Goal: Transaction & Acquisition: Complete application form

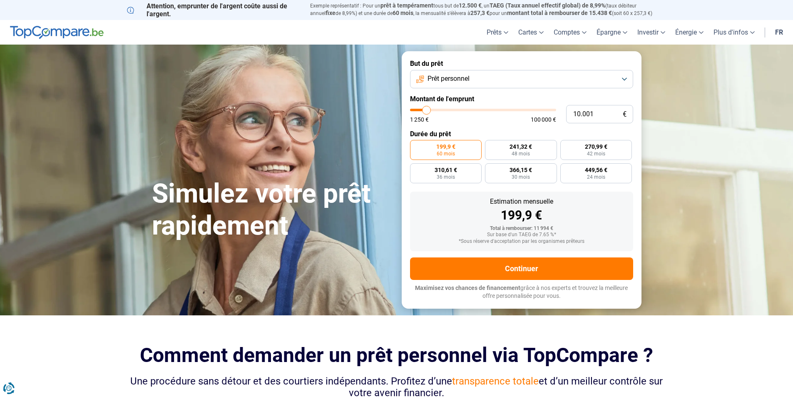
type input "11.000"
type input "11000"
type input "12.000"
type input "12000"
type input "12.750"
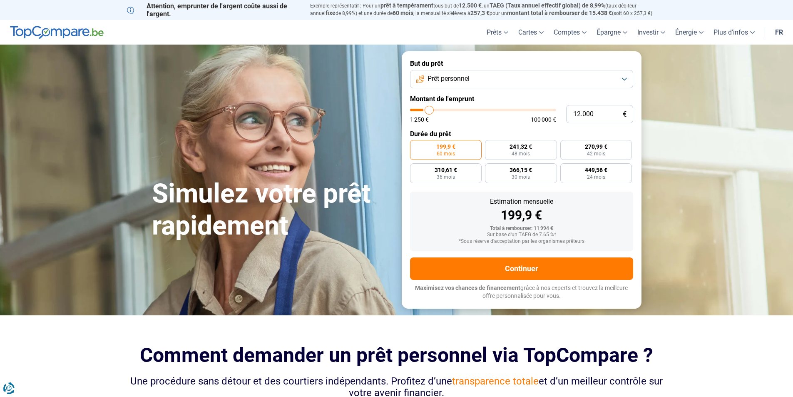
type input "12750"
type input "13.250"
type input "13250"
type input "14.250"
type input "14250"
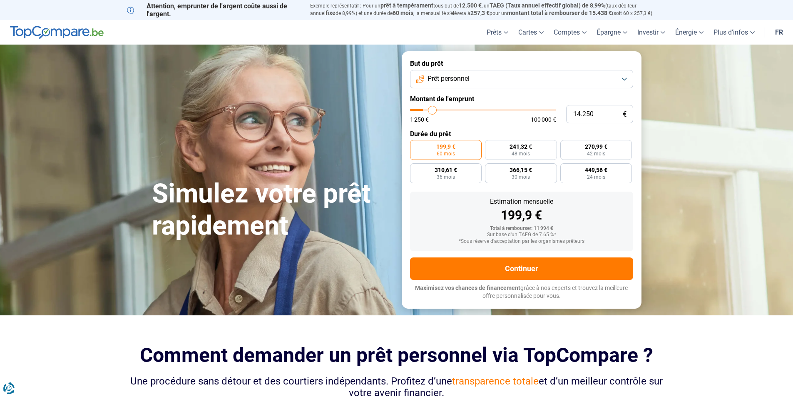
type input "14.500"
type input "14500"
type input "15.500"
type input "15500"
type input "16.000"
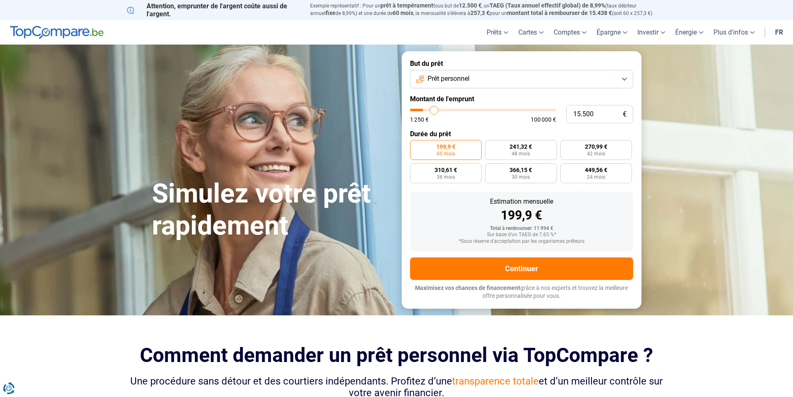
type input "16000"
type input "16.250"
type input "16250"
type input "16.500"
type input "16500"
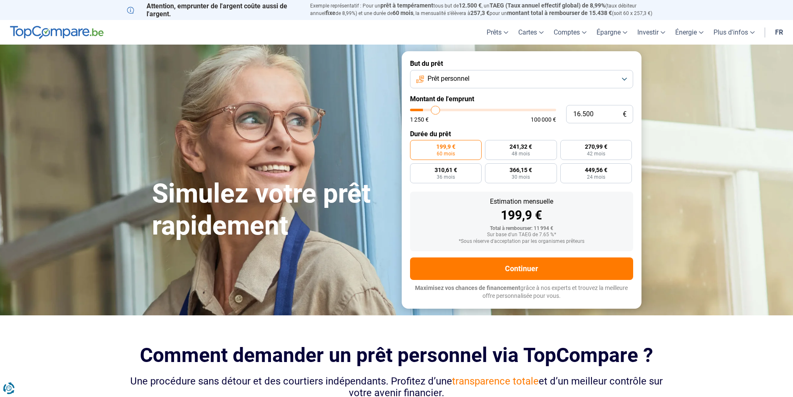
type input "17.000"
type input "17000"
type input "17.250"
type input "17250"
type input "17.500"
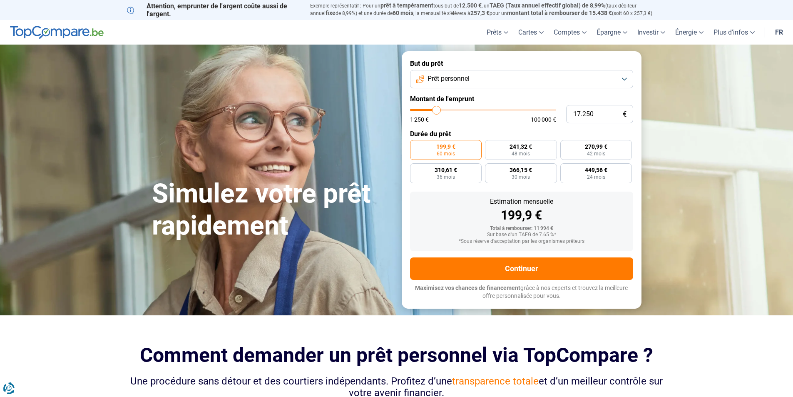
type input "17500"
type input "17.750"
type input "17750"
type input "18.000"
type input "18000"
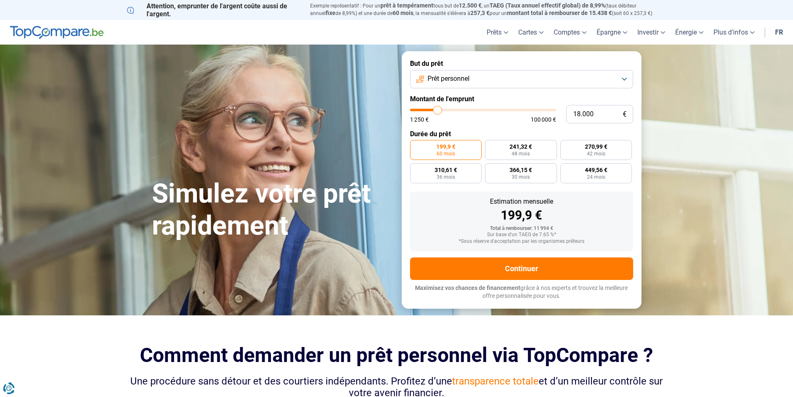
type input "18.500"
type input "18500"
type input "19.000"
type input "19000"
type input "19.250"
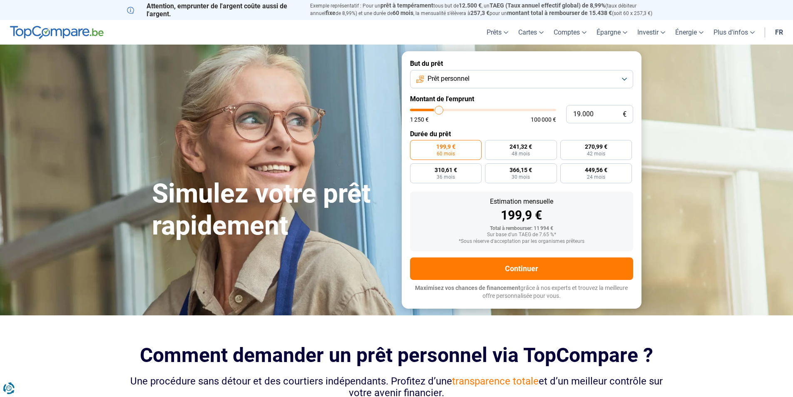
type input "19250"
type input "20.000"
type input "20000"
type input "20.250"
type input "20250"
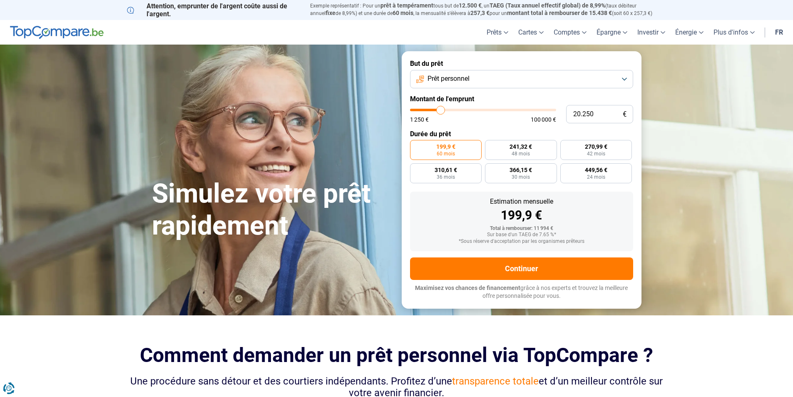
type input "21.750"
type input "21750"
type input "22.750"
type input "22750"
type input "23.250"
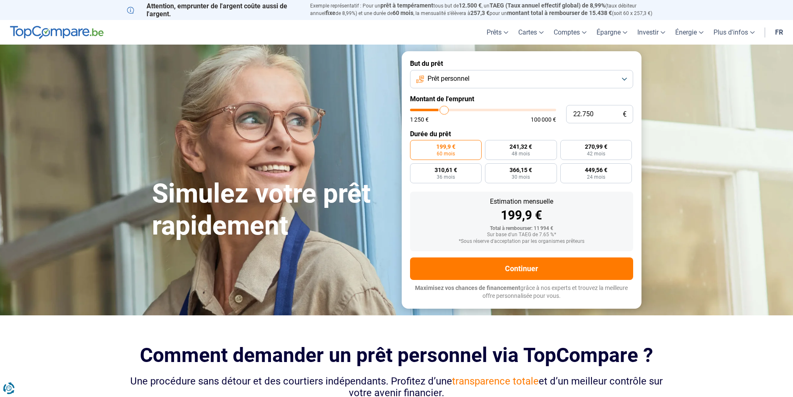
type input "23250"
type input "23.750"
type input "23750"
type input "24.500"
type input "24500"
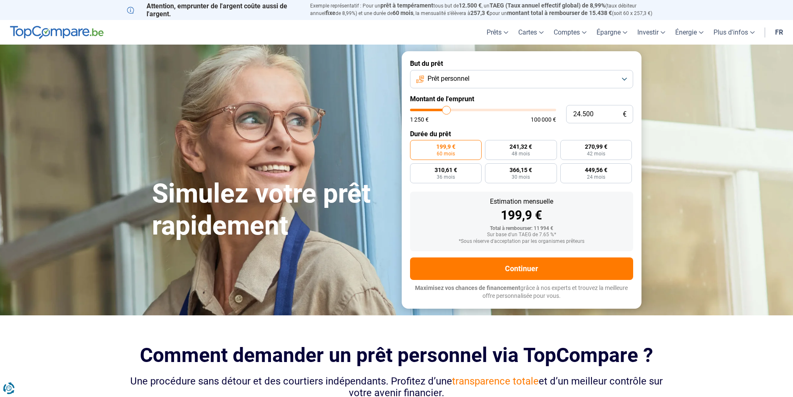
type input "24.750"
type input "24750"
type input "25.000"
drag, startPoint x: 427, startPoint y: 111, endPoint x: 448, endPoint y: 113, distance: 21.0
type input "25000"
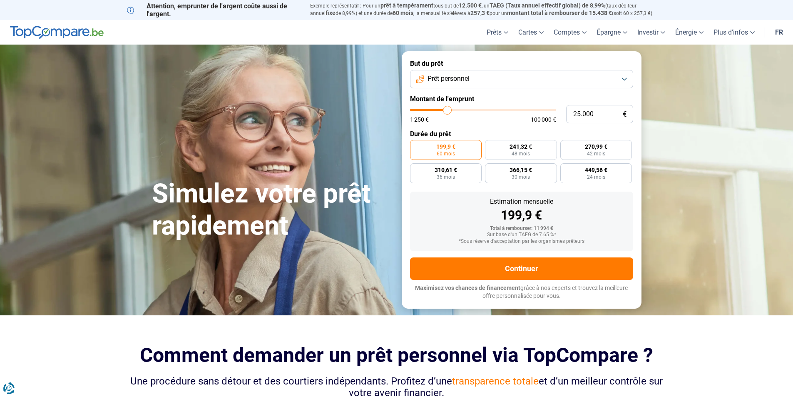
click at [448, 111] on input "range" at bounding box center [483, 110] width 146 height 2
radio input "false"
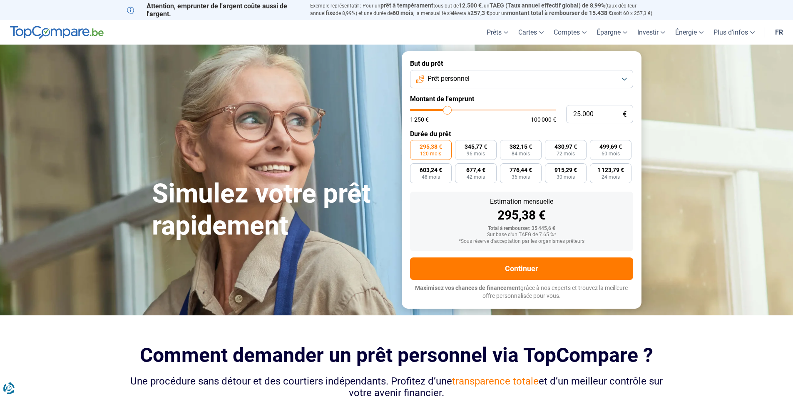
click at [432, 151] on span "120 mois" at bounding box center [430, 153] width 21 height 5
click at [415, 145] on input "295,38 € 120 mois" at bounding box center [412, 142] width 5 height 5
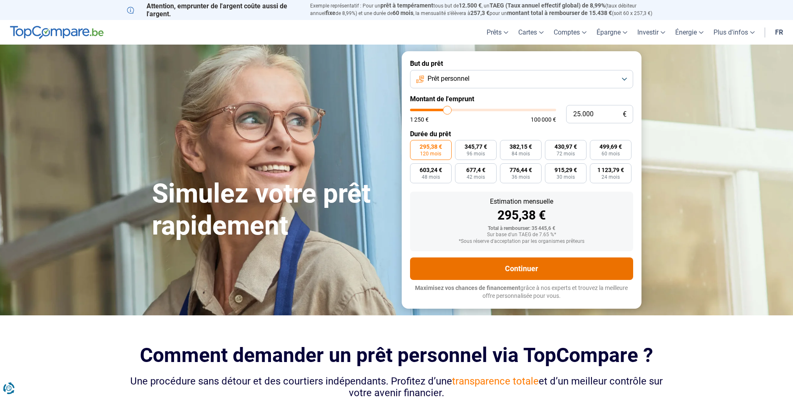
click at [516, 270] on button "Continuer" at bounding box center [521, 268] width 223 height 22
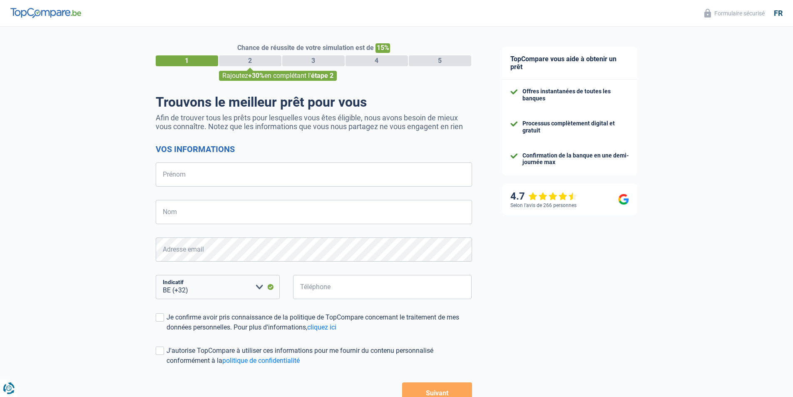
select select "32"
click at [197, 181] on input "Prénom" at bounding box center [314, 174] width 316 height 24
type input "[PERSON_NAME]"
type input "bronkart"
type input "497072586"
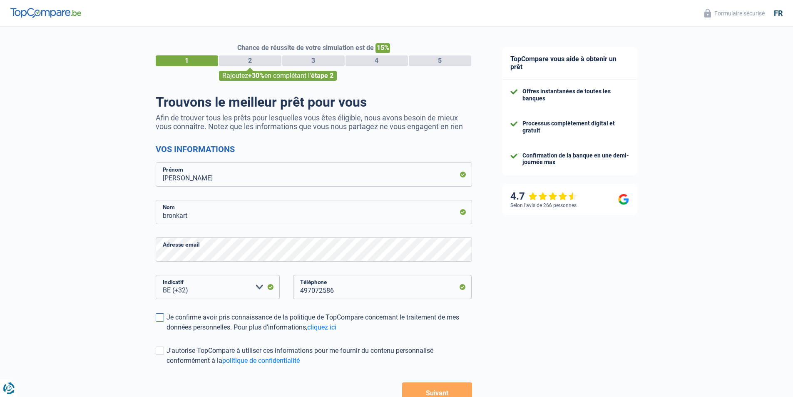
click at [157, 317] on span at bounding box center [160, 317] width 8 height 8
click at [167, 332] on input "Je confirme avoir pris connaissance de la politique de TopCompare concernant le…" at bounding box center [167, 332] width 0 height 0
click at [161, 352] on span at bounding box center [160, 350] width 8 height 8
click at [167, 365] on input "J'autorise TopCompare à utiliser ces informations pour me fournir du contenu pe…" at bounding box center [167, 365] width 0 height 0
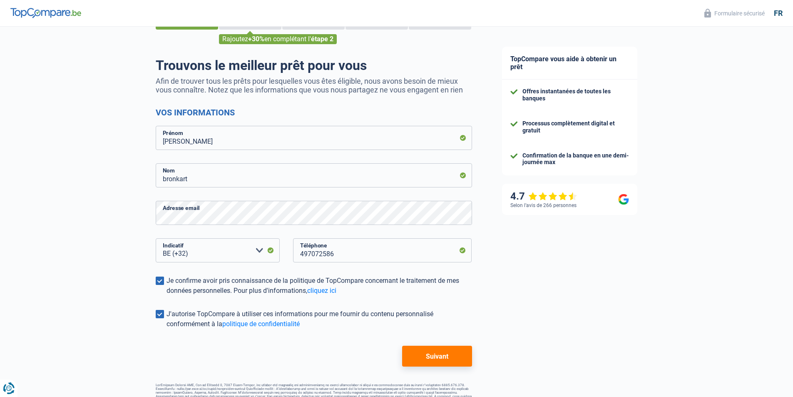
scroll to position [55, 0]
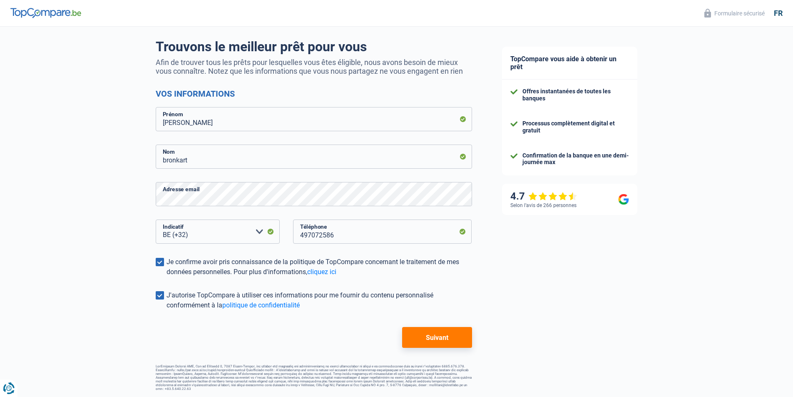
click at [441, 338] on button "Suivant" at bounding box center [437, 337] width 70 height 21
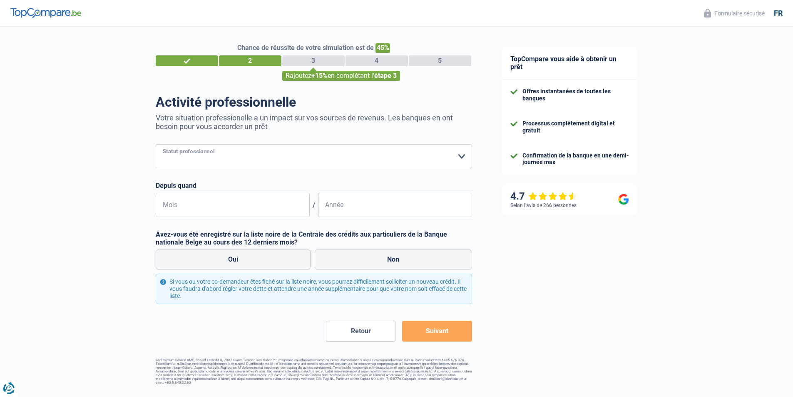
click at [212, 156] on select "Ouvrier Employé privé Employé public Invalide Indépendant Pensionné Chômeur Mut…" at bounding box center [314, 156] width 316 height 24
select select "publicEmployee"
click at [156, 145] on select "Ouvrier Employé privé Employé public Invalide Indépendant Pensionné Chômeur Mut…" at bounding box center [314, 156] width 316 height 24
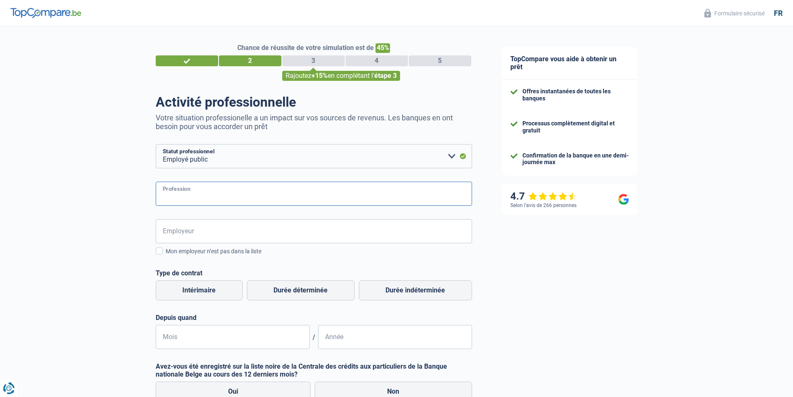
click at [201, 196] on input "Profession" at bounding box center [314, 193] width 316 height 24
type input "assistante de surveillance penitentiaire"
click at [174, 229] on input "Employeur" at bounding box center [314, 231] width 316 height 24
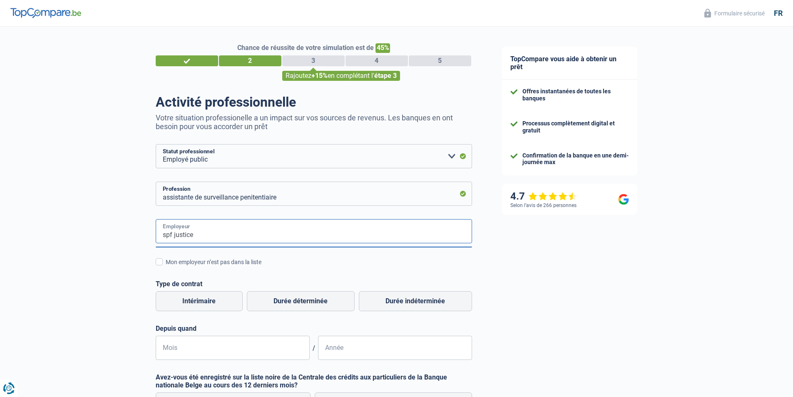
scroll to position [137, 0]
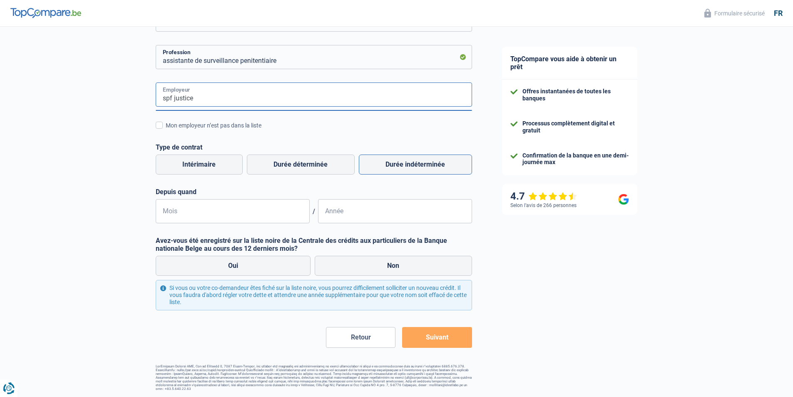
type input "spf justice"
click at [397, 167] on label "Durée indéterminée" at bounding box center [415, 164] width 113 height 20
click at [397, 167] on input "Durée indéterminée" at bounding box center [415, 164] width 113 height 20
radio input "true"
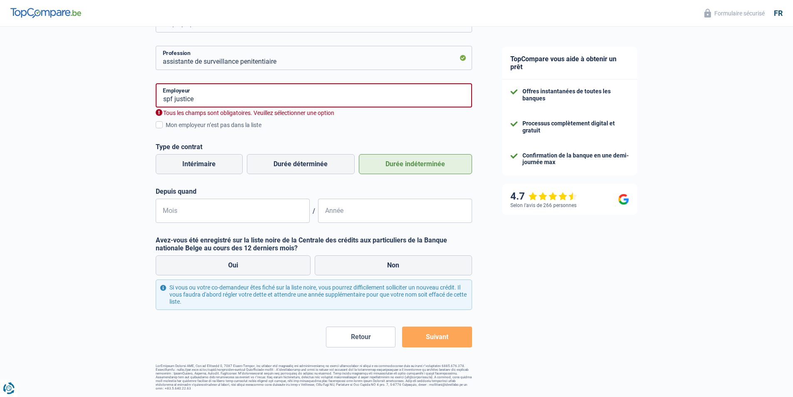
scroll to position [135, 0]
click at [191, 213] on input "Mois" at bounding box center [233, 211] width 154 height 24
type input "02"
type input "2007"
click at [364, 263] on label "Non" at bounding box center [393, 266] width 157 height 20
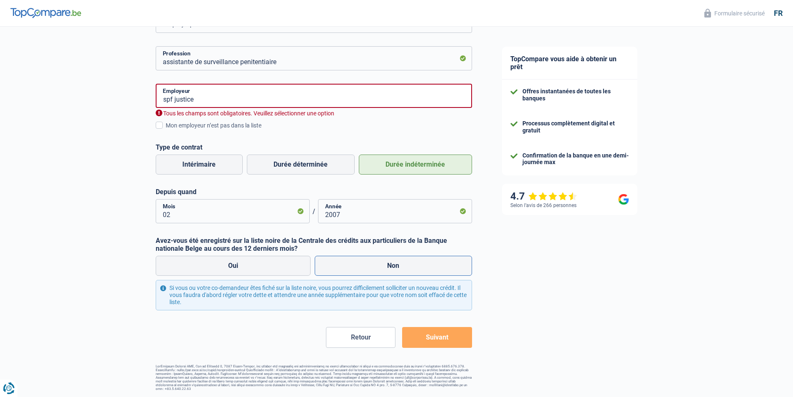
click at [364, 263] on input "Non" at bounding box center [393, 266] width 157 height 20
radio input "true"
click at [450, 335] on button "Suivant" at bounding box center [437, 337] width 70 height 21
click at [218, 103] on input "spf justice" at bounding box center [314, 96] width 316 height 24
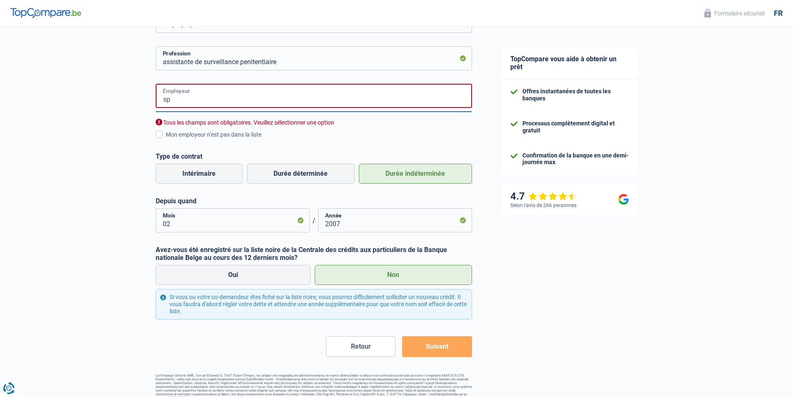
type input "s"
type input "S"
type input "MINISTERE DE LA JUSTICE"
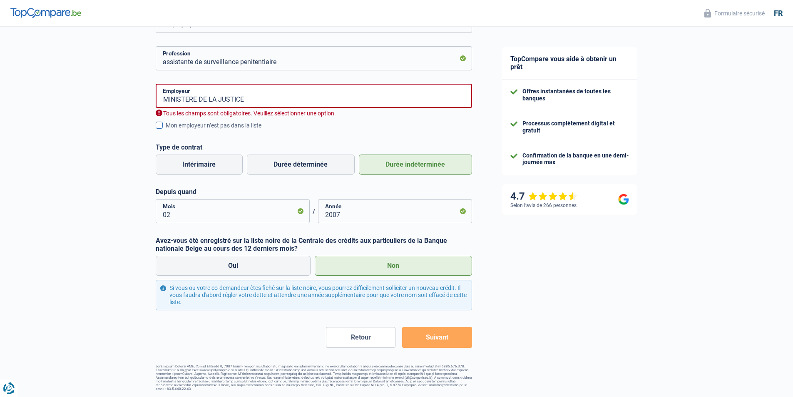
click at [159, 124] on span at bounding box center [159, 125] width 7 height 7
click at [166, 130] on input "Mon employeur n’est pas dans la liste" at bounding box center [166, 130] width 0 height 0
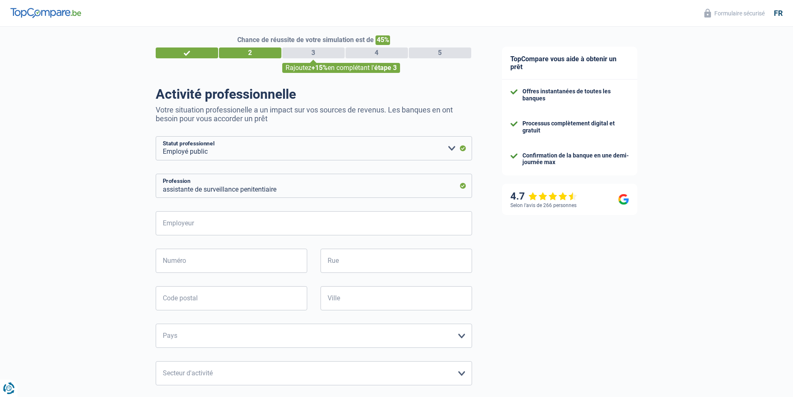
scroll to position [0, 0]
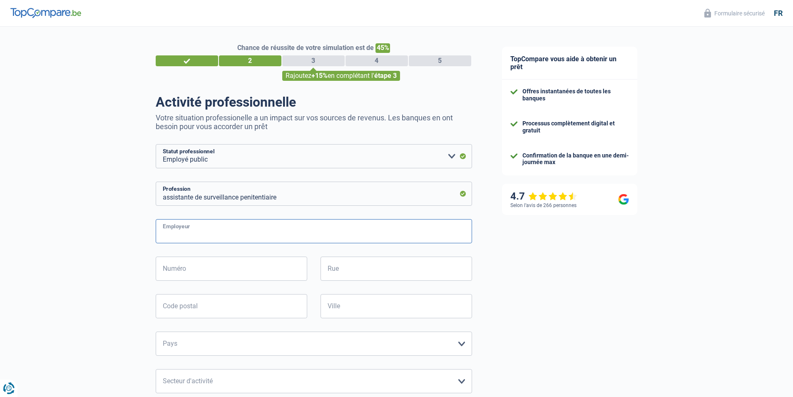
click at [215, 239] on input "Employeur" at bounding box center [314, 231] width 316 height 24
type input "SPF JUSTICE PRISON DE NAMUR"
click at [219, 274] on input "Numéro" at bounding box center [232, 268] width 152 height 24
type input "7"
click at [337, 276] on input "Rue" at bounding box center [397, 268] width 152 height 24
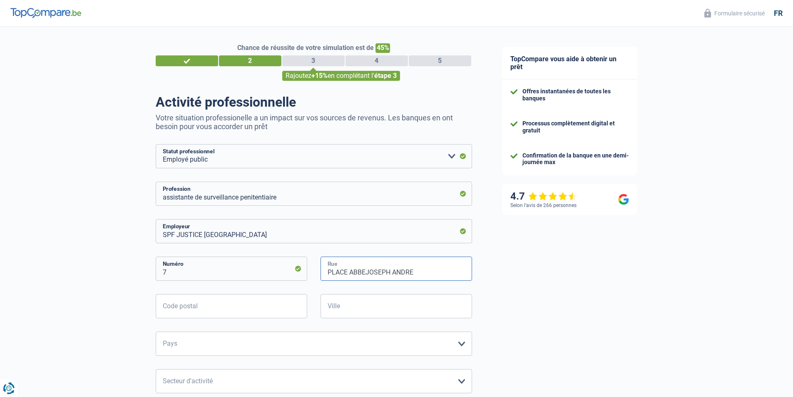
type input "PLACE ABBEJOSEPH ANDRE"
click at [260, 313] on input "Code postal" at bounding box center [232, 306] width 152 height 24
type input "5000"
click at [341, 313] on input "Ville" at bounding box center [397, 306] width 152 height 24
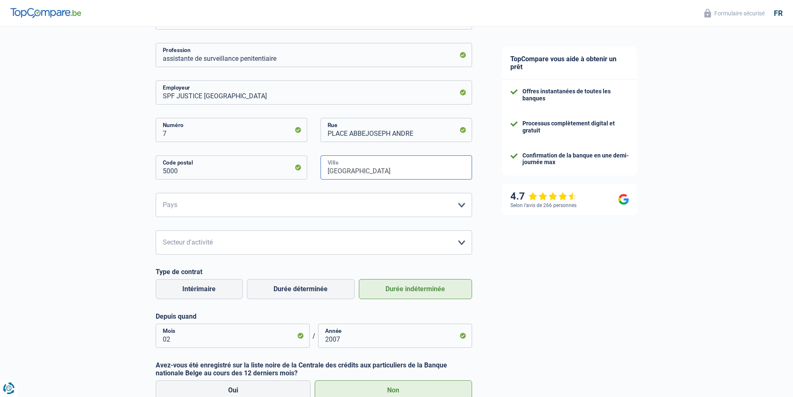
type input "NAMUR"
click at [239, 212] on select "Belgique France Allemagne Italie Luxembourg Pays-Bas Espagne Suisse Veuillez sé…" at bounding box center [314, 205] width 316 height 24
select select "BE"
click at [156, 194] on select "Belgique France Allemagne Italie Luxembourg Pays-Bas Espagne Suisse Veuillez sé…" at bounding box center [314, 205] width 316 height 24
click at [210, 242] on select "Agriculture/Pêche Industrie Horeca Courier/Fitness/Taxi Construction Banques/As…" at bounding box center [314, 242] width 316 height 24
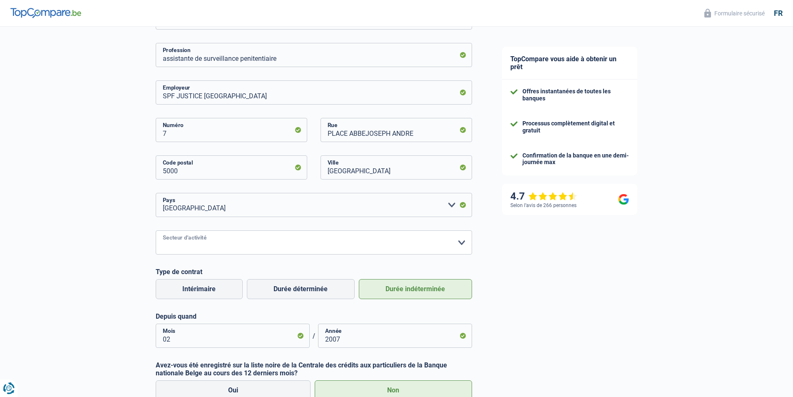
select select "bigCompanies"
click at [156, 231] on select "Agriculture/Pêche Industrie Horeca Courier/Fitness/Taxi Construction Banques/As…" at bounding box center [314, 242] width 316 height 24
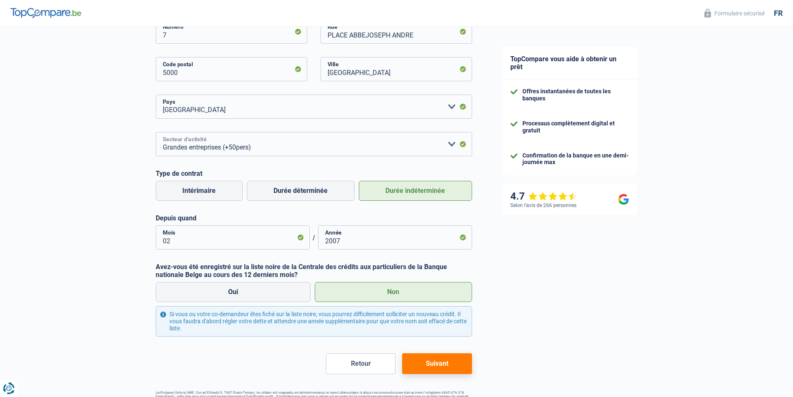
scroll to position [263, 0]
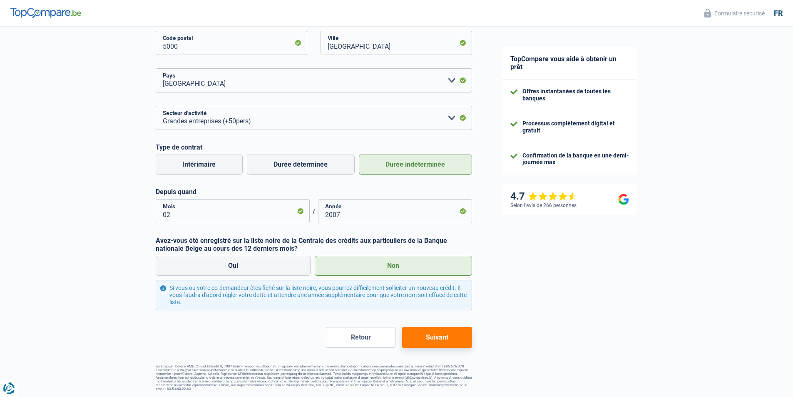
click at [368, 269] on label "Non" at bounding box center [393, 266] width 157 height 20
click at [368, 269] on input "Non" at bounding box center [393, 266] width 157 height 20
click at [429, 335] on button "Suivant" at bounding box center [437, 337] width 70 height 21
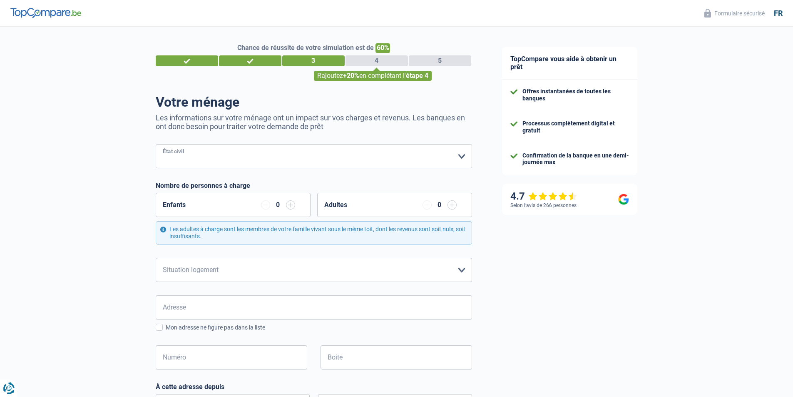
click at [221, 162] on select "Célibataire Marié(e) Cohabitant(e) légal(e) Divorcé(e) Veuf(ve) Séparé (de fait…" at bounding box center [314, 156] width 316 height 24
select select "divorced"
click at [156, 145] on select "Célibataire Marié(e) Cohabitant(e) légal(e) Divorcé(e) Veuf(ve) Séparé (de fait…" at bounding box center [314, 156] width 316 height 24
click at [291, 207] on input "button" at bounding box center [290, 204] width 9 height 9
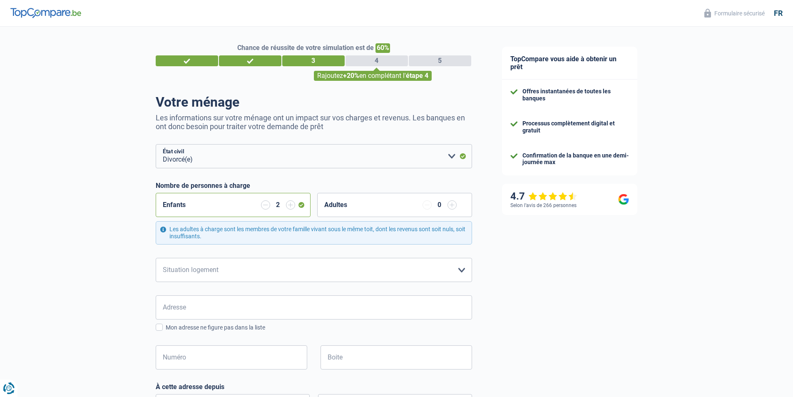
click at [291, 207] on input "button" at bounding box center [290, 204] width 9 height 9
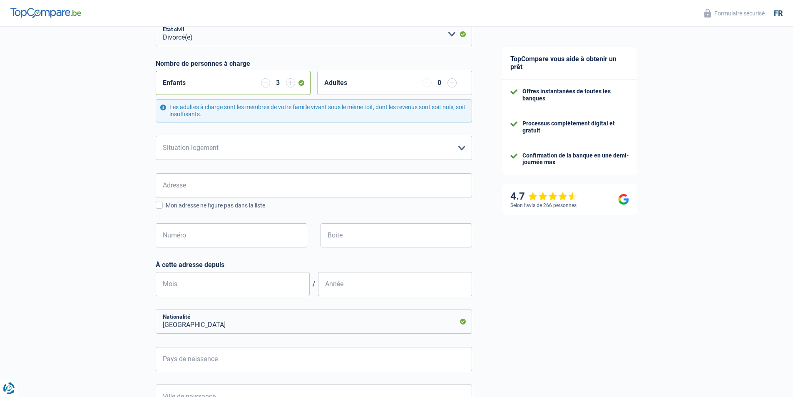
scroll to position [139, 0]
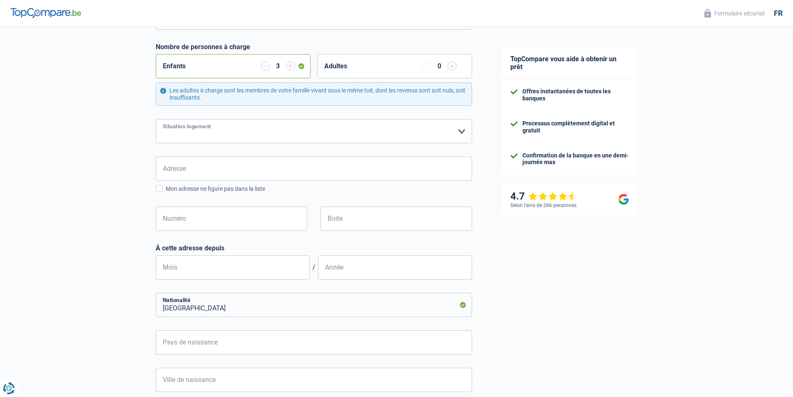
click at [219, 134] on select "Locataire Propriétaire avec prêt hypothécaire Propriétaire sans prêt hypothécai…" at bounding box center [314, 131] width 316 height 24
select select "ownerWithMortgage"
click at [156, 119] on select "Locataire Propriétaire avec prêt hypothécaire Propriétaire sans prêt hypothécai…" at bounding box center [314, 131] width 316 height 24
click at [227, 177] on input "Adresse" at bounding box center [314, 169] width 316 height 24
type input "rue joseph wauters 21"
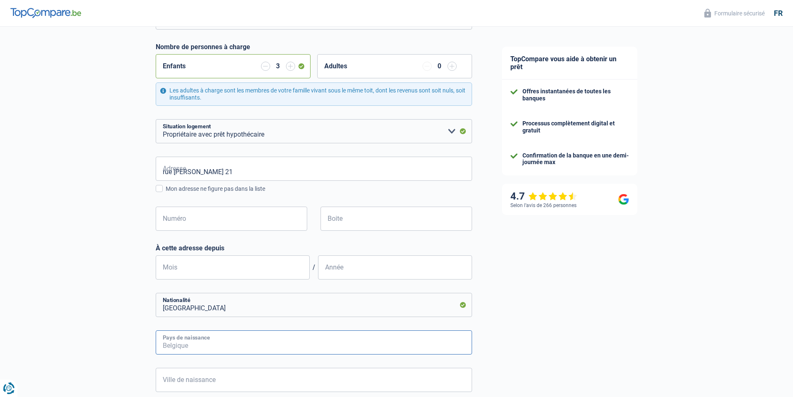
type input "Belgique"
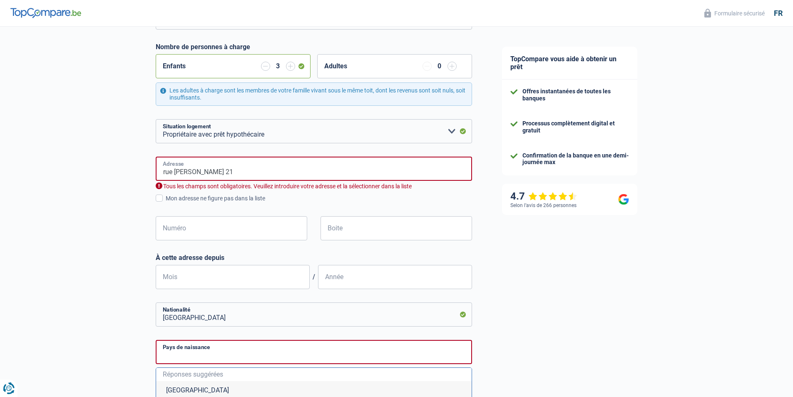
type input "Belgique"
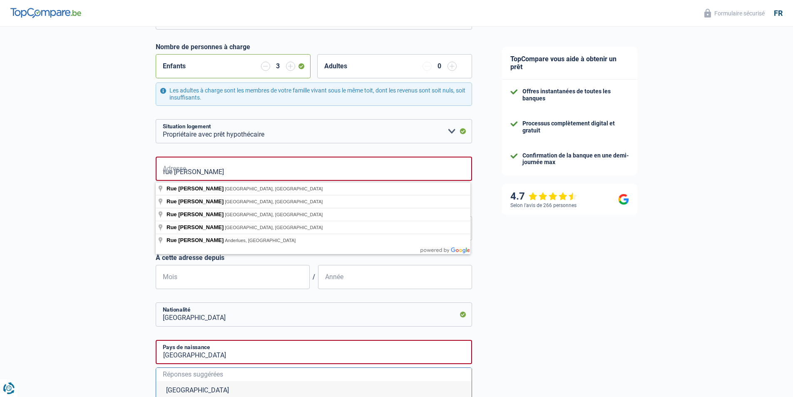
type input "rue joseph wauters"
click at [93, 241] on div "Chance de réussite de votre simulation est de 60% 1 2 3 4 5 Rajoutez +20% en co…" at bounding box center [243, 253] width 487 height 737
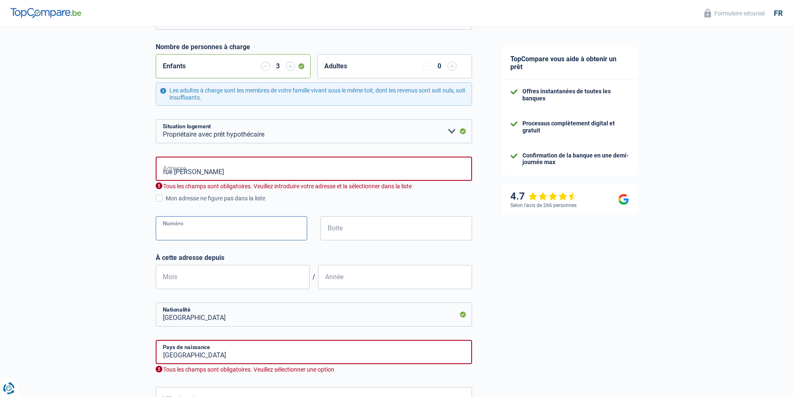
click at [188, 231] on input "Numéro" at bounding box center [232, 228] width 152 height 24
type input "21"
type input "wanze"
click at [250, 271] on input "Mois" at bounding box center [233, 277] width 154 height 24
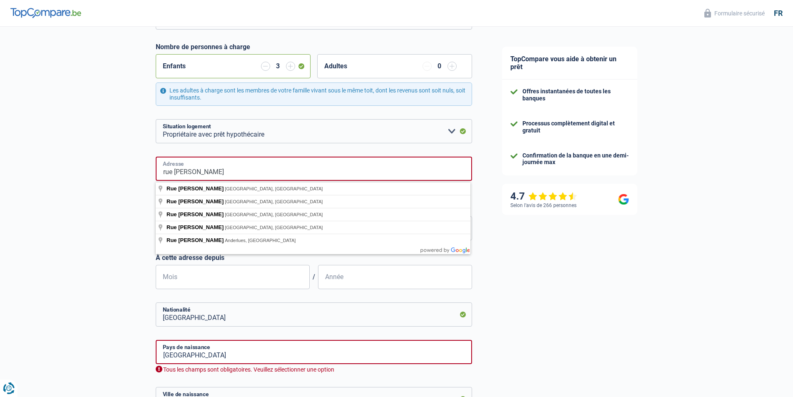
click at [236, 176] on input "rue joseph wauters" at bounding box center [314, 169] width 316 height 24
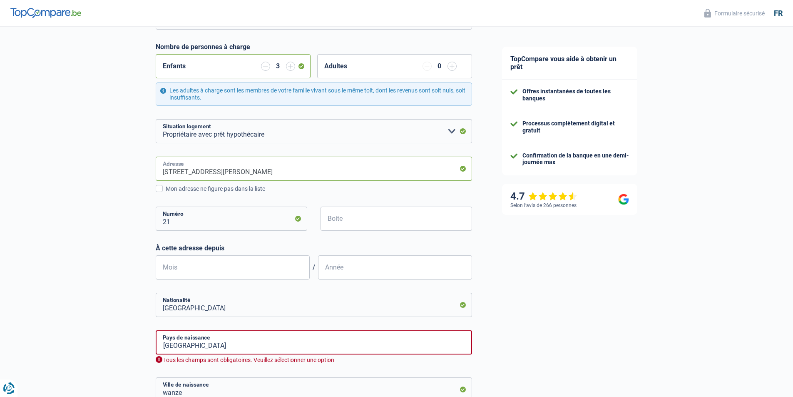
click at [272, 176] on input "Rue Joseph Wauters, 4500, Huy, BE" at bounding box center [314, 169] width 316 height 24
type input "Rue Joseph Wauters, 4520, Wanze, BE"
click at [183, 269] on input "Mois" at bounding box center [233, 267] width 154 height 24
type input "04"
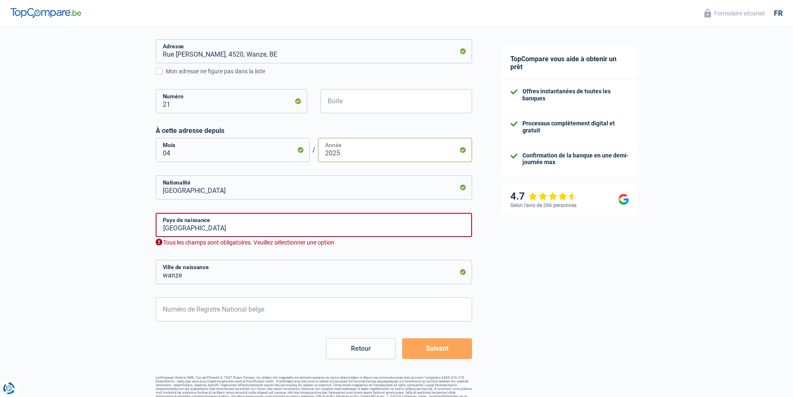
scroll to position [267, 0]
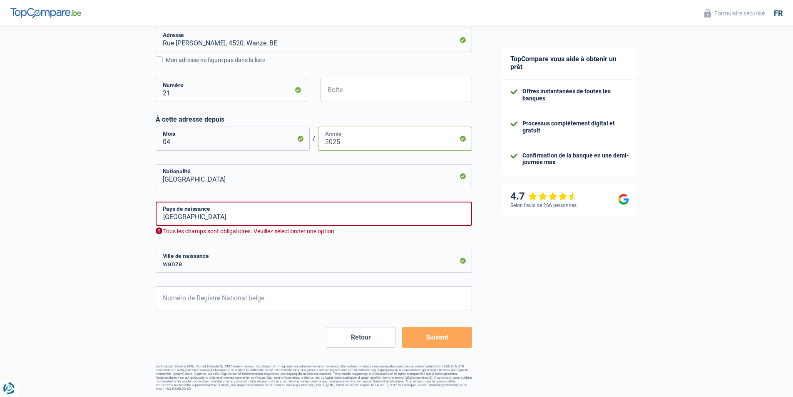
type input "2025"
click at [273, 219] on input "Belgique" at bounding box center [314, 213] width 316 height 24
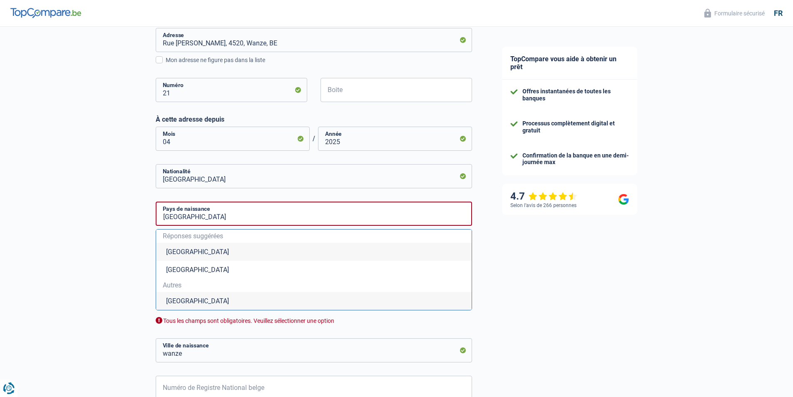
click at [205, 255] on li "Belgique" at bounding box center [314, 252] width 316 height 18
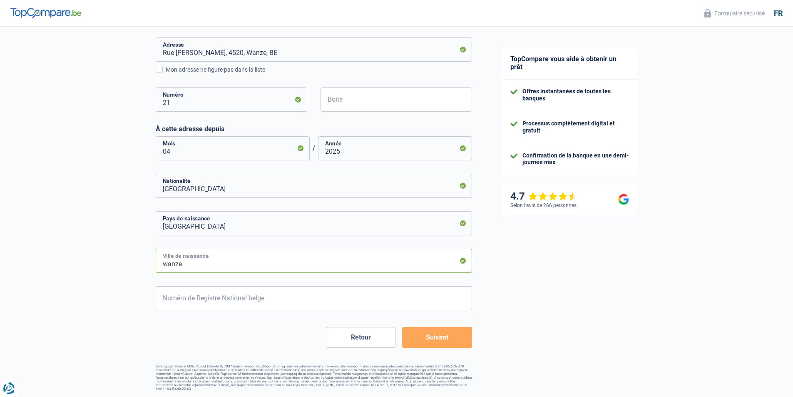
click at [198, 266] on input "wanze" at bounding box center [314, 261] width 316 height 24
type input "wanzNAMUR"
click at [255, 299] on input "Numéro de Registre National belge" at bounding box center [314, 298] width 316 height 24
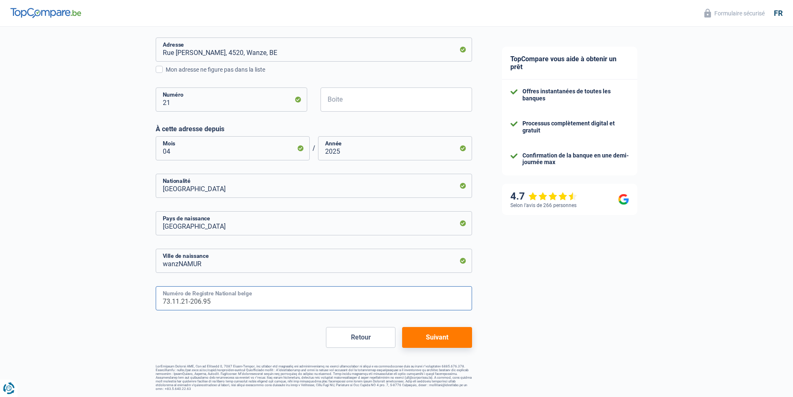
type input "73.11.21-206.95"
click at [451, 338] on button "Suivant" at bounding box center [437, 337] width 70 height 21
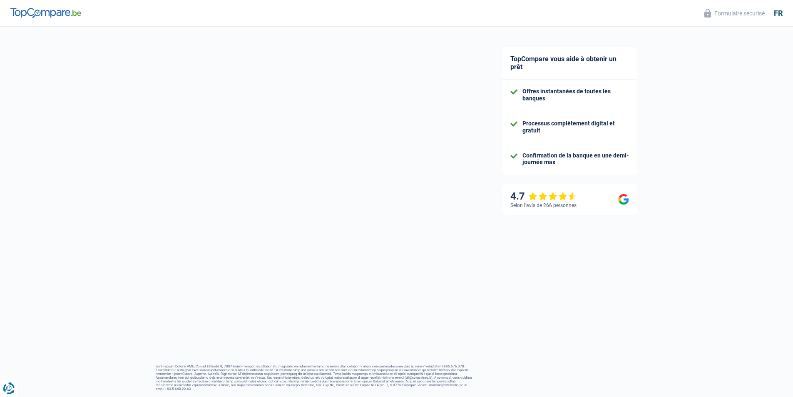
select select "familyAllowances"
select select "netSalary"
select select "mealVouchers"
select select "mortgage"
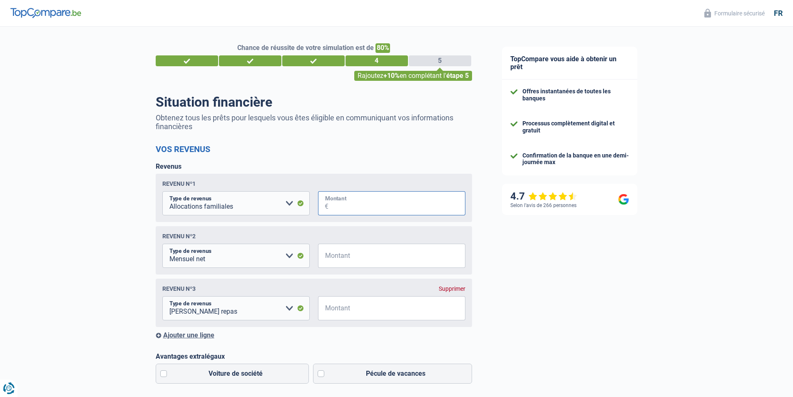
click at [351, 205] on input "Montant" at bounding box center [396, 203] width 137 height 24
type input "1.430"
click at [291, 256] on select "Allocation d'handicap Allocations chômage Allocations familiales Chèques repas …" at bounding box center [235, 256] width 147 height 24
select select "alimony"
click at [162, 245] on select "Allocation d'handicap Allocations chômage Allocations familiales Chèques repas …" at bounding box center [235, 256] width 147 height 24
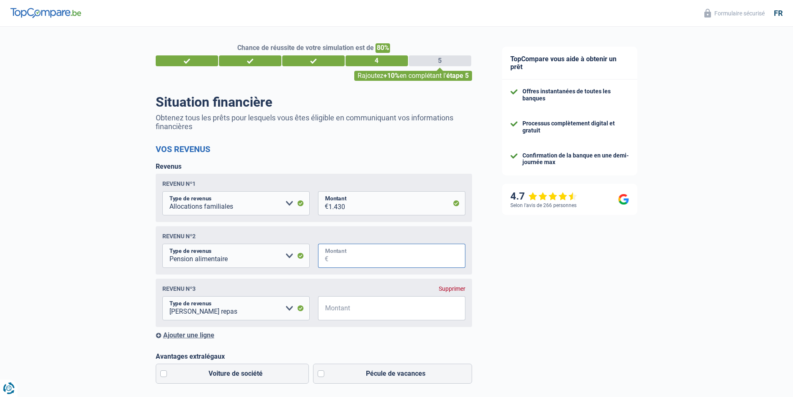
click at [381, 261] on input "Montant" at bounding box center [396, 256] width 137 height 24
type input "930"
click at [288, 308] on select "Allocation d'handicap Allocations chômage Allocations familiales Chèques repas …" at bounding box center [235, 308] width 147 height 24
select select "disabilityPension"
click at [162, 298] on select "Allocation d'handicap Allocations chômage Allocations familiales Chèques repas …" at bounding box center [235, 308] width 147 height 24
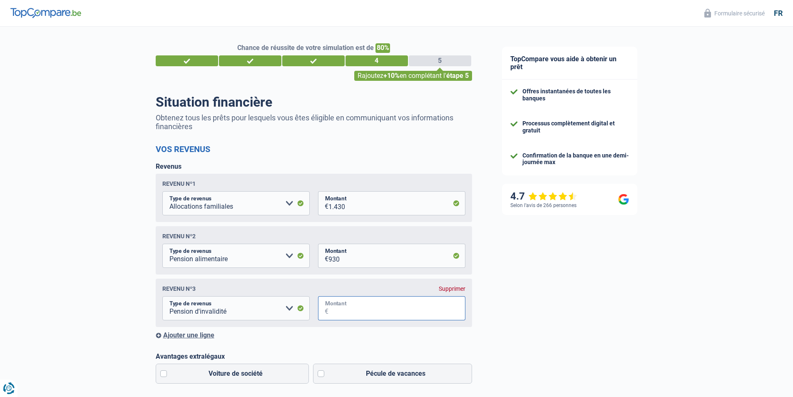
click at [352, 313] on input "Montant" at bounding box center [396, 308] width 137 height 24
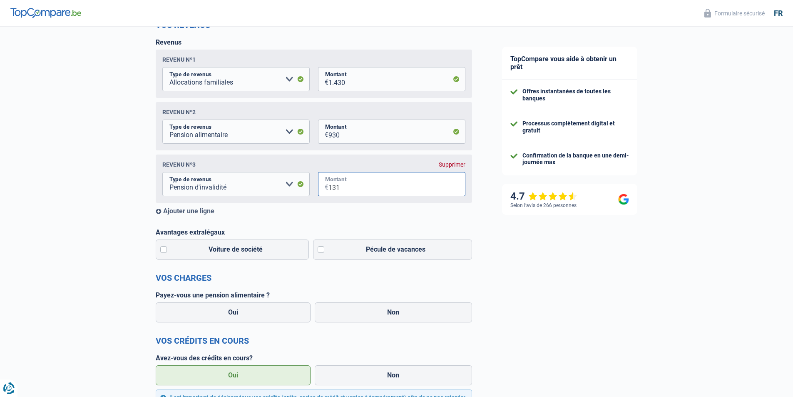
scroll to position [139, 0]
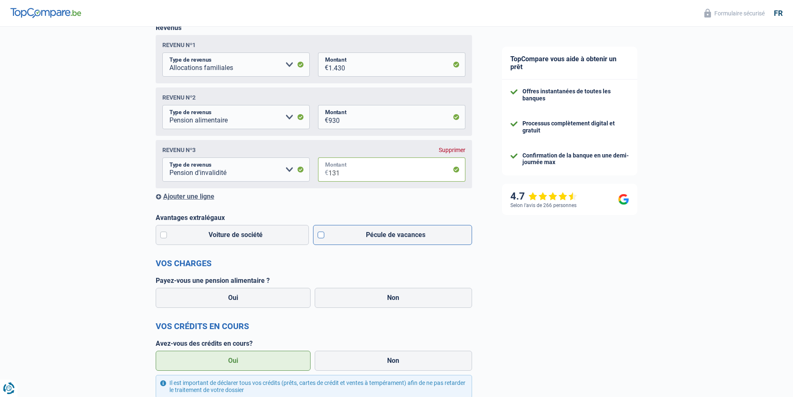
type input "131"
click at [321, 237] on label "Pécule de vacances" at bounding box center [392, 235] width 159 height 20
click at [321, 237] on input "Pécule de vacances" at bounding box center [392, 235] width 159 height 20
checkbox input "true"
click at [362, 303] on label "Non" at bounding box center [393, 298] width 157 height 20
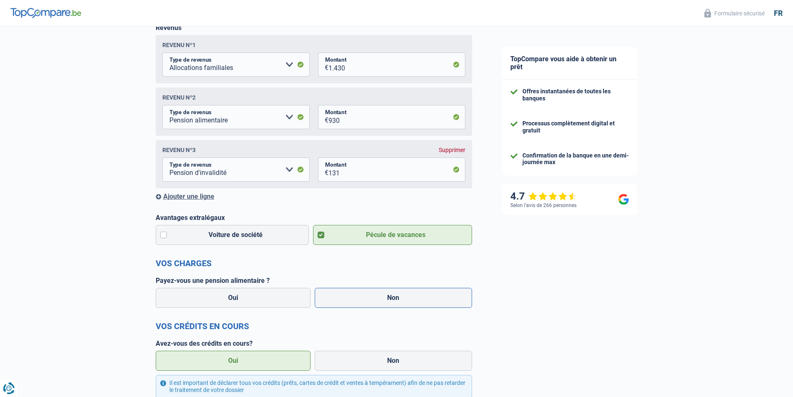
click at [362, 303] on input "Non" at bounding box center [393, 298] width 157 height 20
radio input "true"
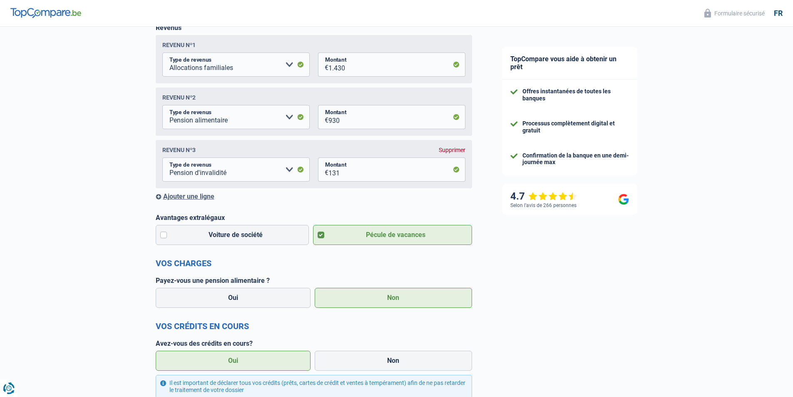
select select "netSalary"
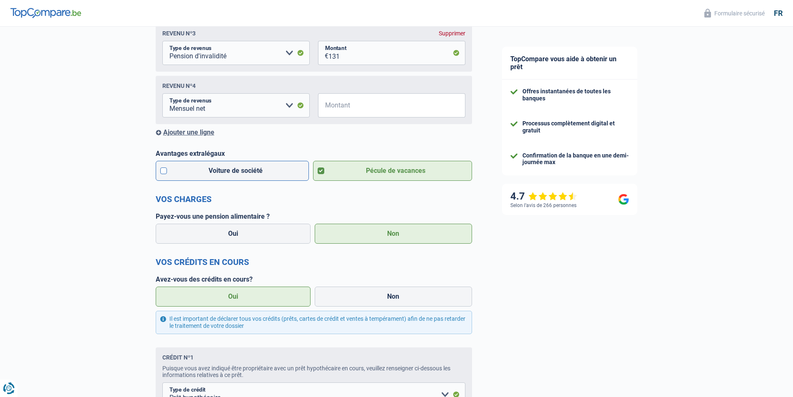
scroll to position [278, 0]
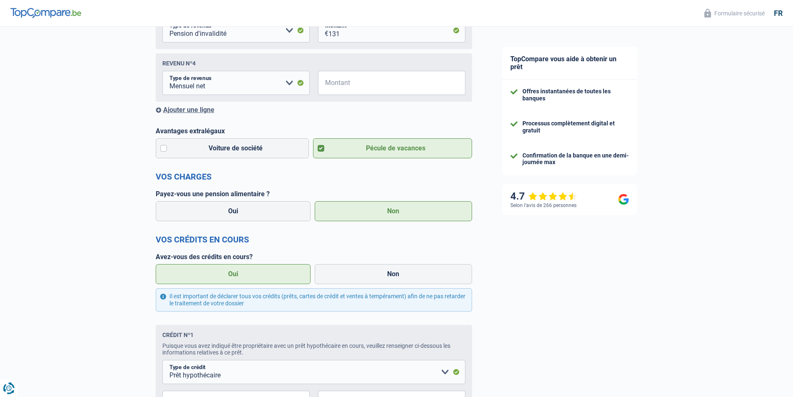
click at [223, 275] on label "Oui" at bounding box center [233, 274] width 155 height 20
click at [223, 275] on input "Oui" at bounding box center [233, 274] width 155 height 20
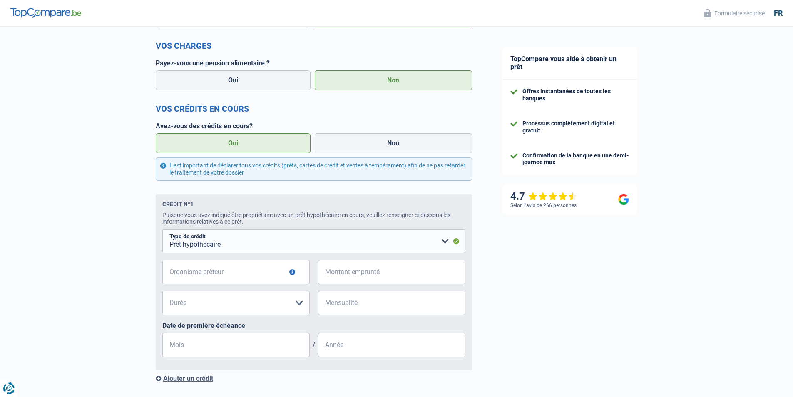
scroll to position [416, 0]
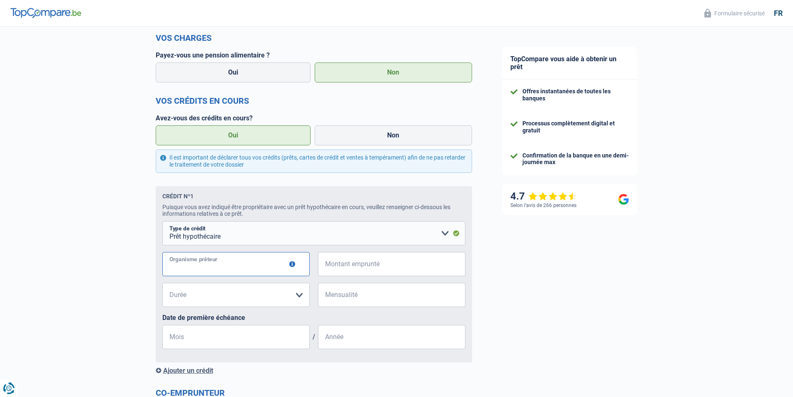
click at [280, 267] on input "Organisme prêteur" at bounding box center [235, 264] width 147 height 24
type input "EUROPABANK"
click at [369, 269] on input "Montant emprunté" at bounding box center [396, 264] width 137 height 24
type input "280.000"
click at [194, 299] on select "120 mois 180 mois 240 mois 300 mois 360 mois 420 mois Veuillez sélectionner une…" at bounding box center [235, 295] width 147 height 24
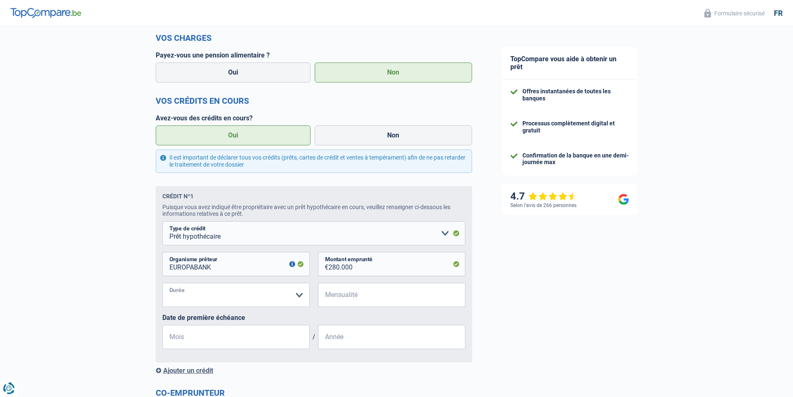
select select "300"
click at [162, 286] on select "120 mois 180 mois 240 mois 300 mois 360 mois 420 mois Veuillez sélectionner une…" at bounding box center [235, 295] width 147 height 24
click at [368, 300] on input "Mensualité" at bounding box center [396, 295] width 137 height 24
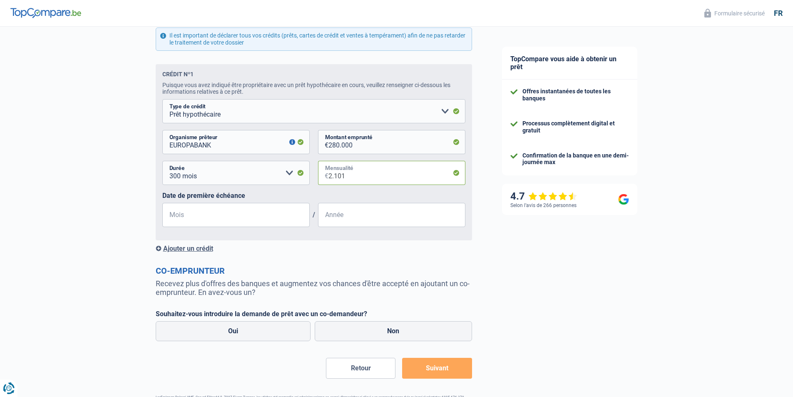
scroll to position [555, 0]
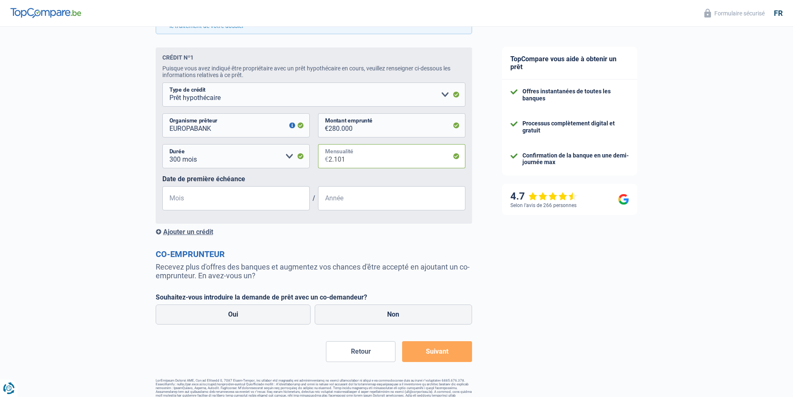
type input "2.101"
click at [215, 201] on input "Mois" at bounding box center [235, 198] width 147 height 24
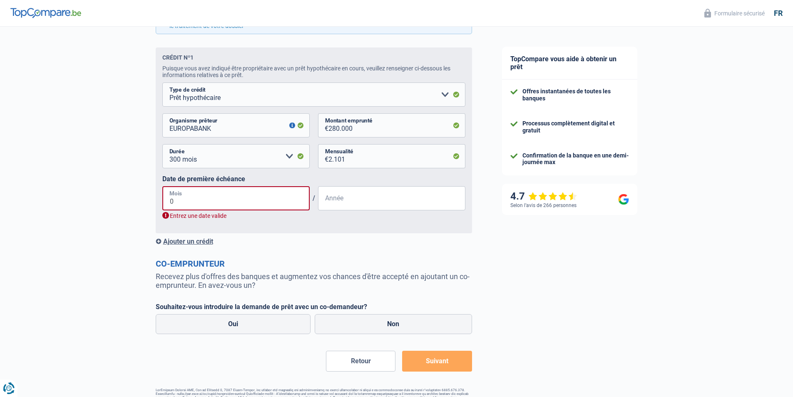
type input "04"
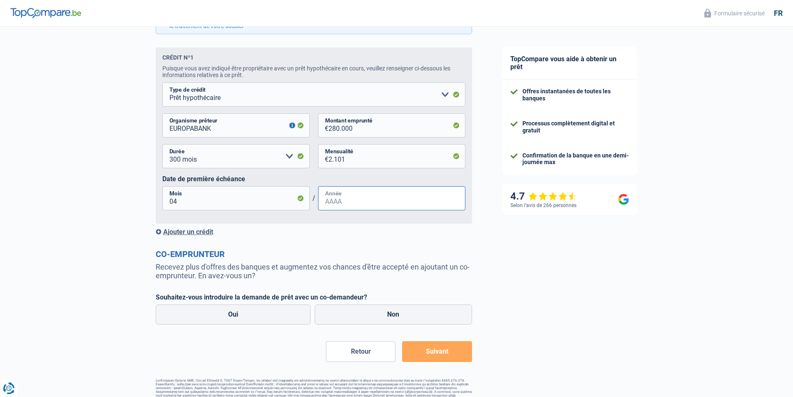
click at [364, 201] on input "Année" at bounding box center [391, 198] width 147 height 24
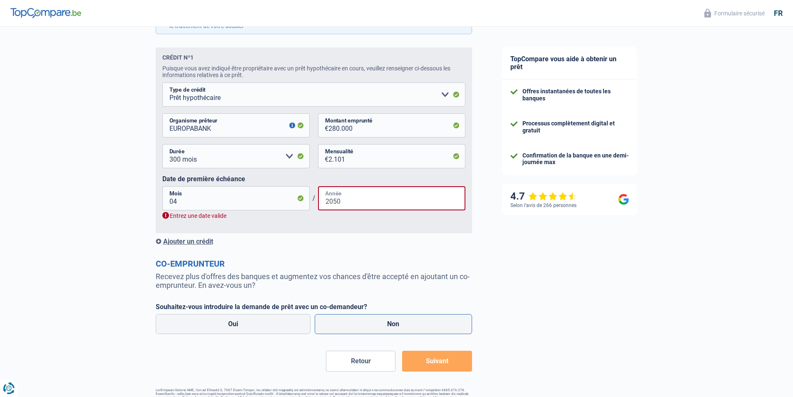
type input "2050"
click at [358, 333] on label "Non" at bounding box center [393, 324] width 157 height 20
click at [358, 333] on input "Non" at bounding box center [393, 324] width 157 height 20
radio input "true"
click at [445, 361] on button "Suivant" at bounding box center [437, 361] width 70 height 21
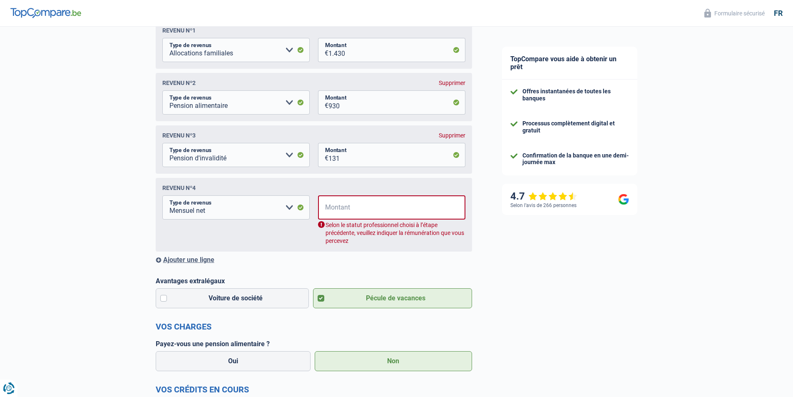
scroll to position [135, 0]
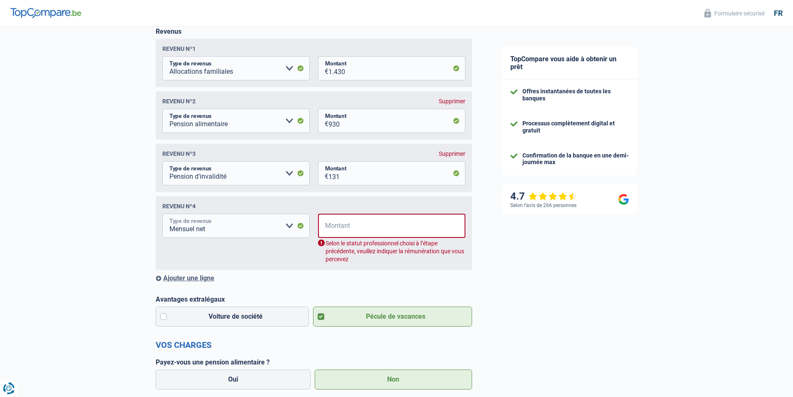
click at [290, 225] on select "Allocation d'handicap Allocations chômage Allocations familiales Chèques repas …" at bounding box center [235, 226] width 147 height 24
select select "mealVouchers"
click at [162, 216] on select "Allocation d'handicap Allocations chômage Allocations familiales Chèques repas …" at bounding box center [235, 226] width 147 height 24
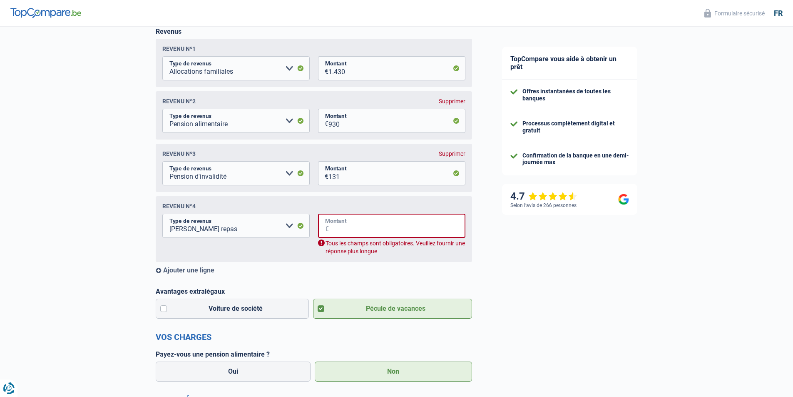
click at [336, 226] on input "Montant" at bounding box center [397, 226] width 137 height 24
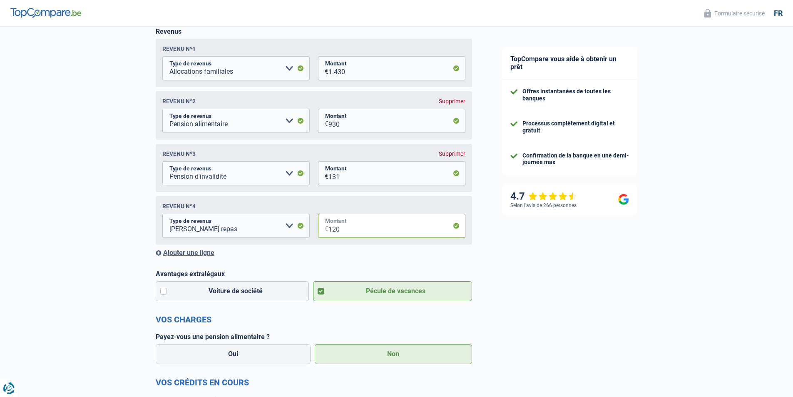
type input "120"
click at [195, 256] on div "Ajouter une ligne" at bounding box center [314, 253] width 316 height 8
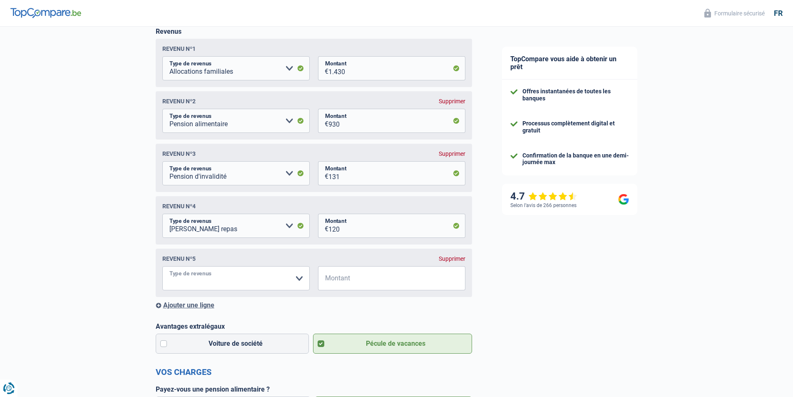
click at [299, 279] on select "Allocation d'handicap Allocations chômage Allocations familiales Chèques repas …" at bounding box center [235, 278] width 147 height 24
select select "netSalary"
click at [162, 269] on select "Allocation d'handicap Allocations chômage Allocations familiales Chèques repas …" at bounding box center [235, 278] width 147 height 24
click at [365, 289] on input "Montant" at bounding box center [396, 278] width 137 height 24
type input "3.100"
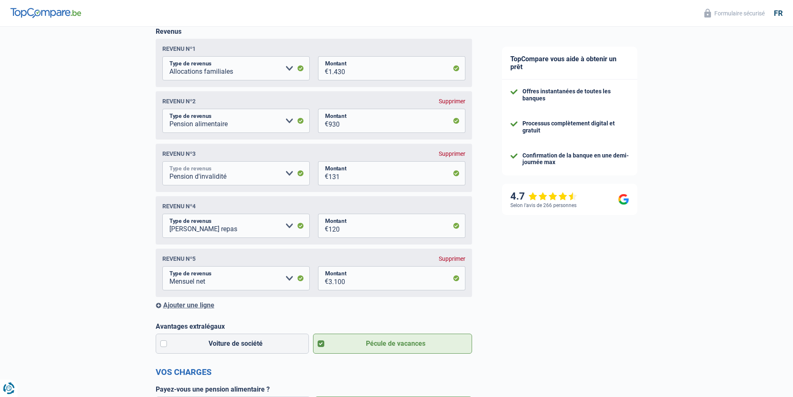
click at [290, 176] on select "Allocation d'handicap Allocations chômage Allocations familiales Chèques repas …" at bounding box center [235, 173] width 147 height 24
select select "handicapAllowance"
click at [162, 163] on select "Allocation d'handicap Allocations chômage Allocations familiales Chèques repas …" at bounding box center [235, 173] width 147 height 24
click at [289, 177] on select "Allocation d'handicap Allocations chômage Allocations familiales Chèques repas …" at bounding box center [235, 173] width 147 height 24
click at [73, 233] on div "Chance de réussite de votre simulation est de 80% 1 2 3 4 5 Rajoutez +10% en co…" at bounding box center [243, 389] width 487 height 1002
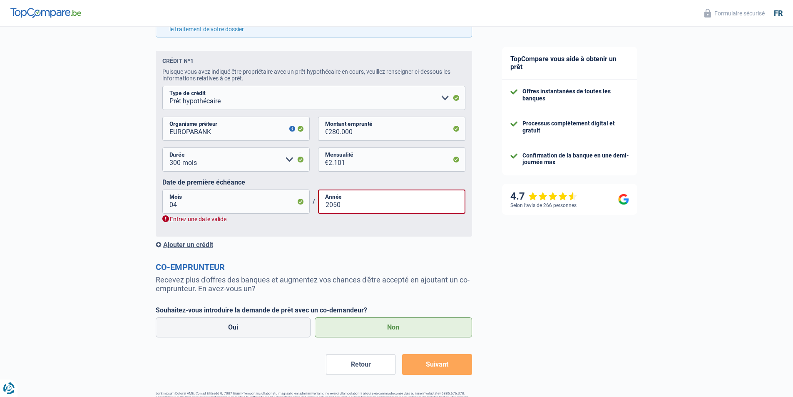
scroll to position [635, 0]
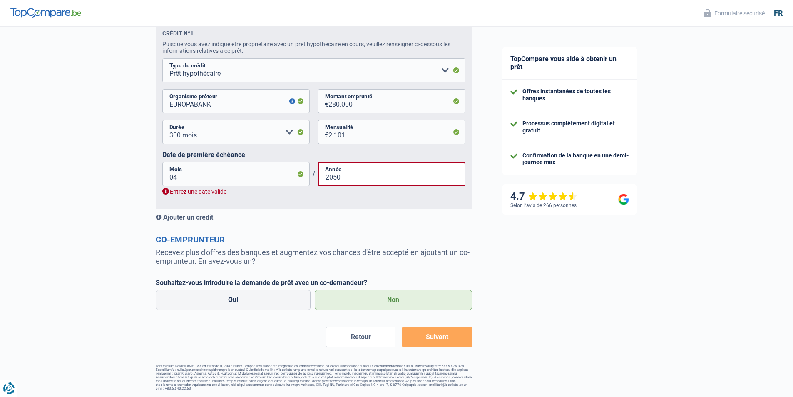
click at [428, 341] on button "Suivant" at bounding box center [437, 336] width 70 height 21
click at [358, 177] on input "2050" at bounding box center [391, 174] width 147 height 24
type input "2"
click at [352, 177] on input "Année" at bounding box center [391, 174] width 147 height 24
click at [164, 189] on div "Entrez une date valide" at bounding box center [313, 192] width 303 height 8
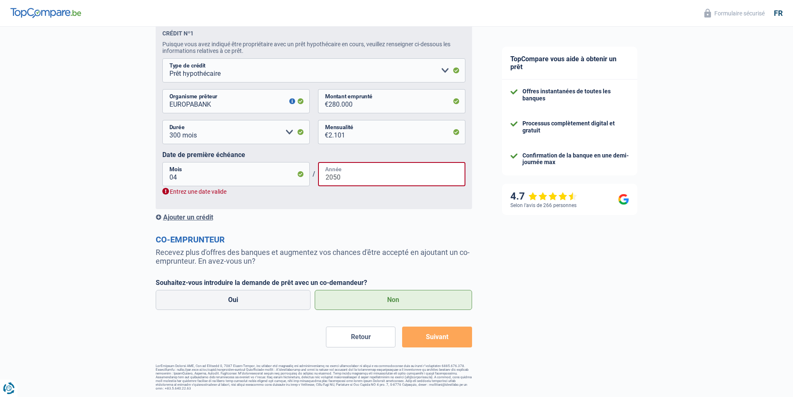
click at [363, 179] on input "2050" at bounding box center [391, 174] width 147 height 24
click at [346, 177] on input "2030" at bounding box center [391, 174] width 147 height 24
click at [423, 343] on button "Suivant" at bounding box center [437, 336] width 70 height 21
click at [349, 183] on input "2030" at bounding box center [391, 174] width 147 height 24
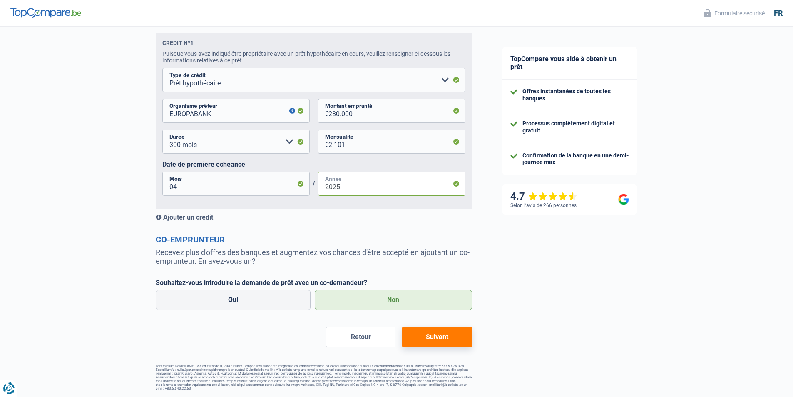
type input "2025"
click at [439, 337] on button "Suivant" at bounding box center [437, 336] width 70 height 21
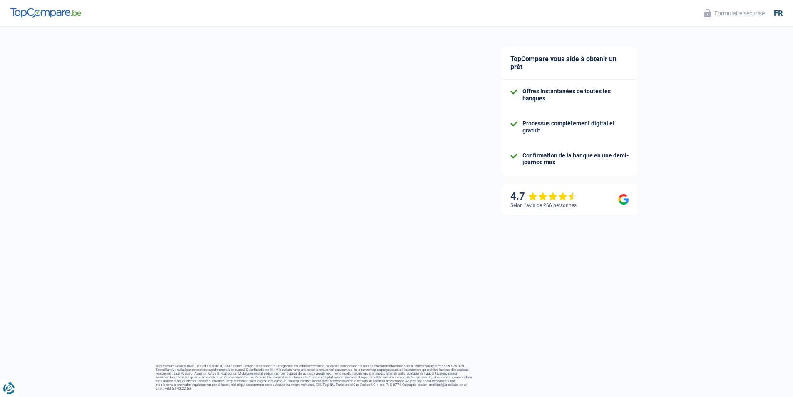
select select "120"
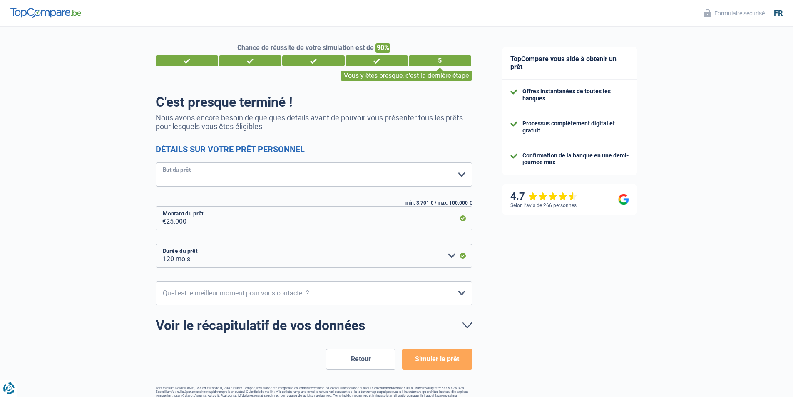
click at [196, 177] on select "Confort maison: meubles, textile, peinture, électroménager, outillage non-profe…" at bounding box center [314, 174] width 316 height 24
select select "renovation"
click at [156, 163] on select "Confort maison: meubles, textile, peinture, électroménager, outillage non-profe…" at bounding box center [314, 174] width 316 height 24
click at [464, 296] on select "10h-12h 12h-14h 14h-16h 16h-18h Veuillez sélectionner une option" at bounding box center [314, 293] width 316 height 24
select select "10-12"
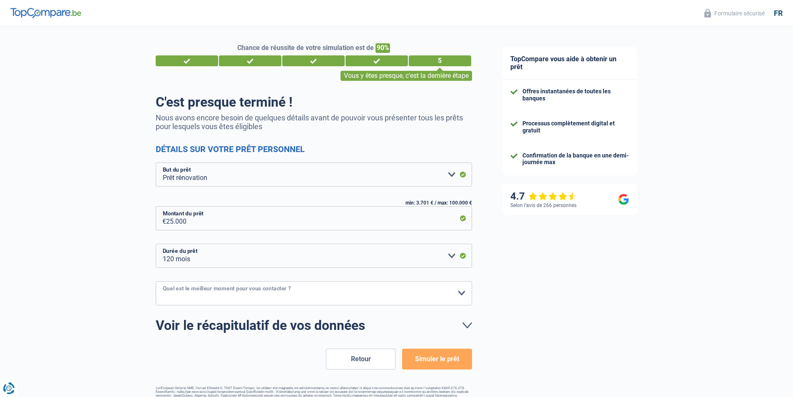
click at [156, 281] on select "10h-12h 12h-14h 14h-16h 16h-18h Veuillez sélectionner une option" at bounding box center [314, 293] width 316 height 24
click at [433, 360] on button "Simuler le prêt" at bounding box center [437, 358] width 70 height 21
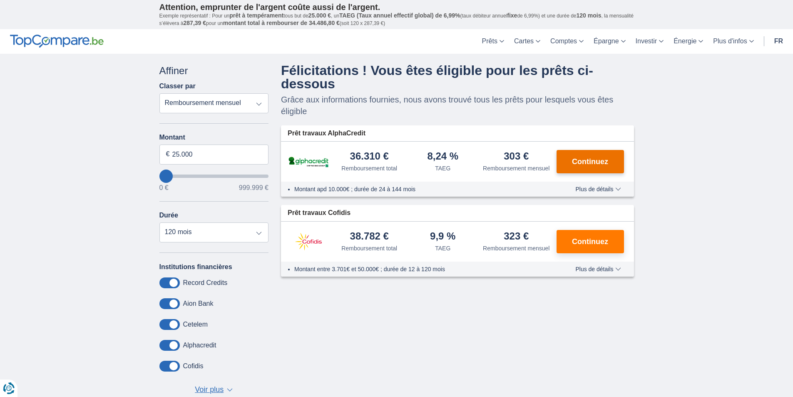
click at [588, 160] on span "Continuez" at bounding box center [590, 161] width 36 height 7
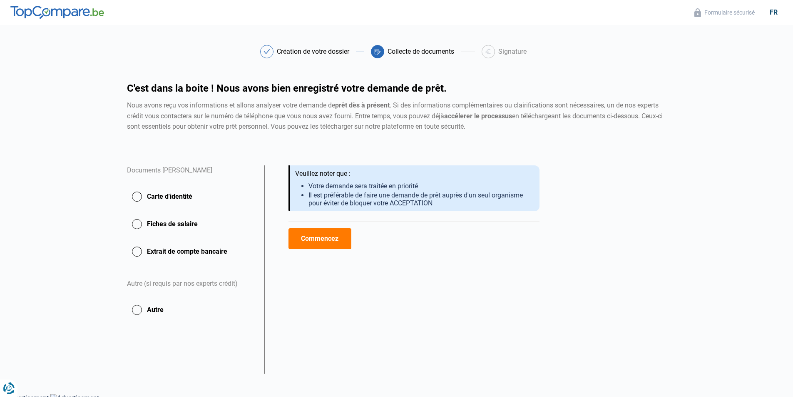
click at [137, 214] on button "Carte d'identité" at bounding box center [190, 224] width 127 height 21
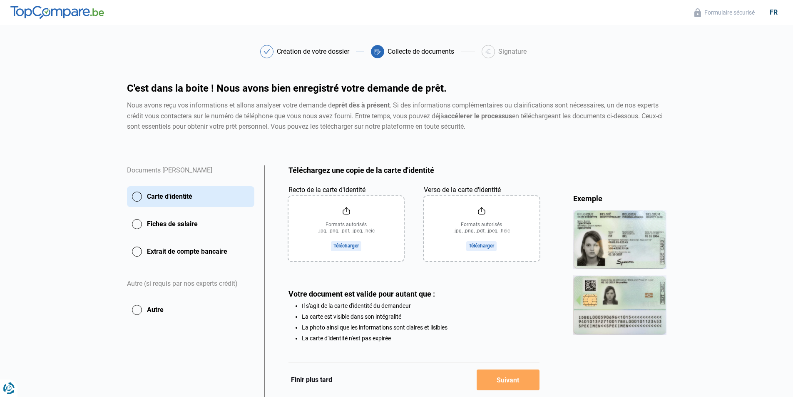
click at [347, 234] on input "Recto de la carte d'identité" at bounding box center [345, 228] width 115 height 65
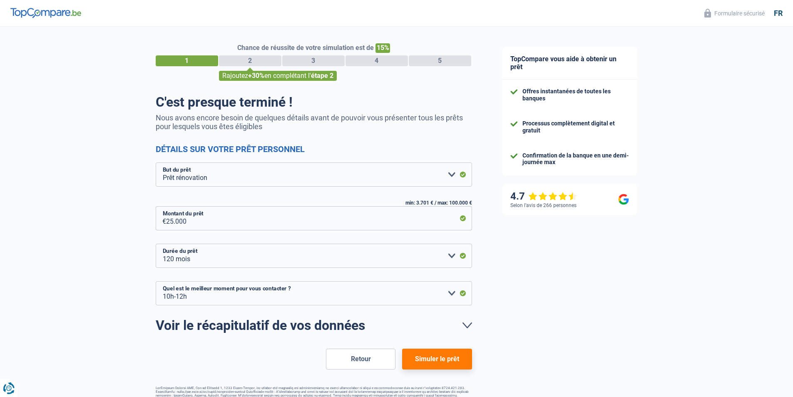
select select "renovation"
select select "120"
select select "10-12"
